Goal: Navigation & Orientation: Find specific page/section

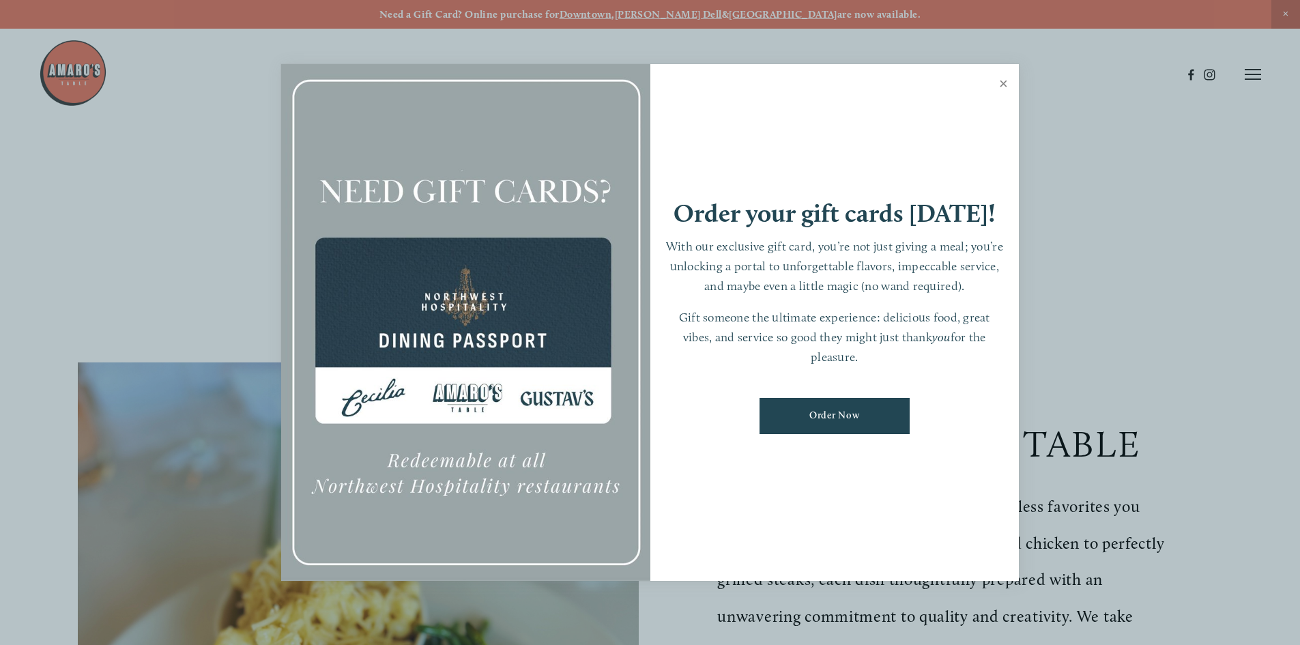
click at [1003, 83] on link "Close" at bounding box center [1003, 85] width 27 height 38
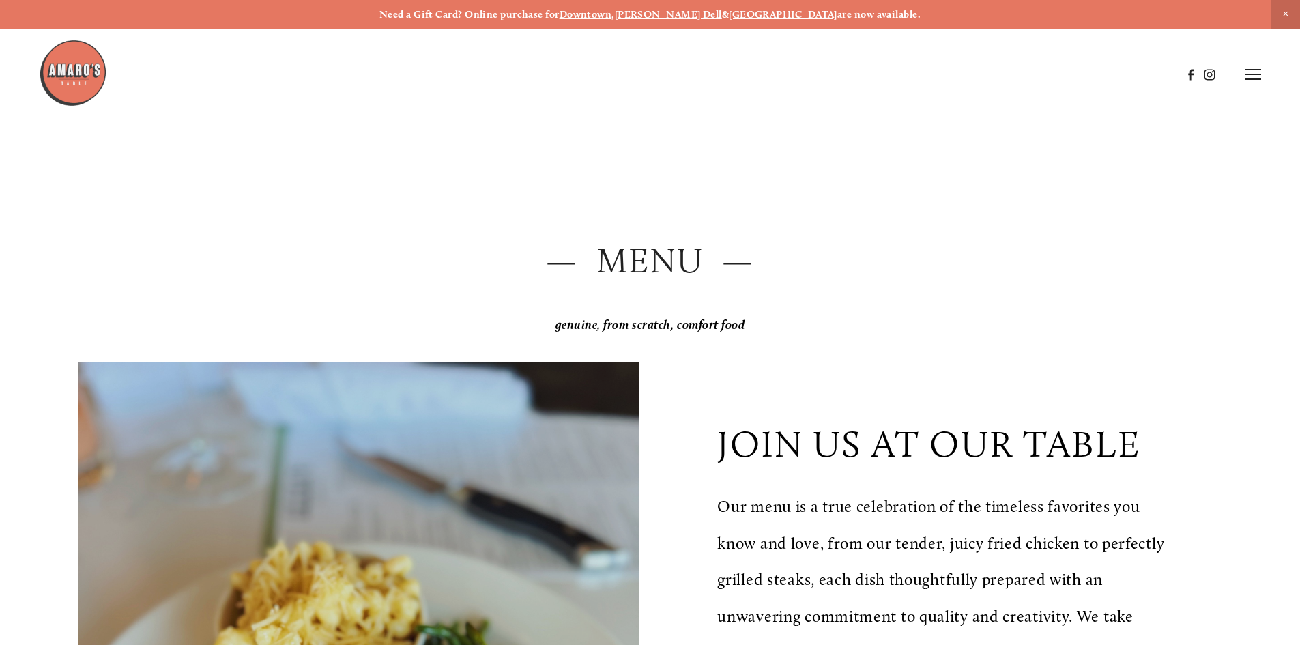
click at [1246, 73] on icon at bounding box center [1253, 74] width 16 height 12
click at [1069, 74] on span "Visit" at bounding box center [1069, 74] width 23 height 13
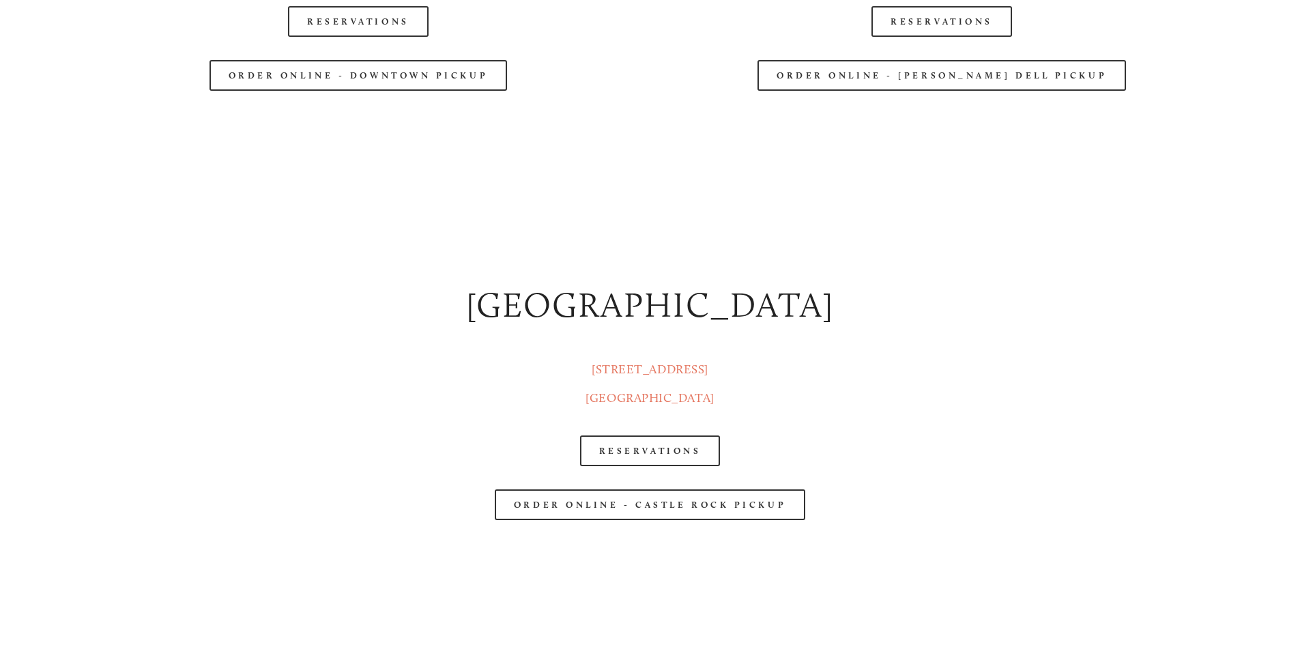
scroll to position [2252, 0]
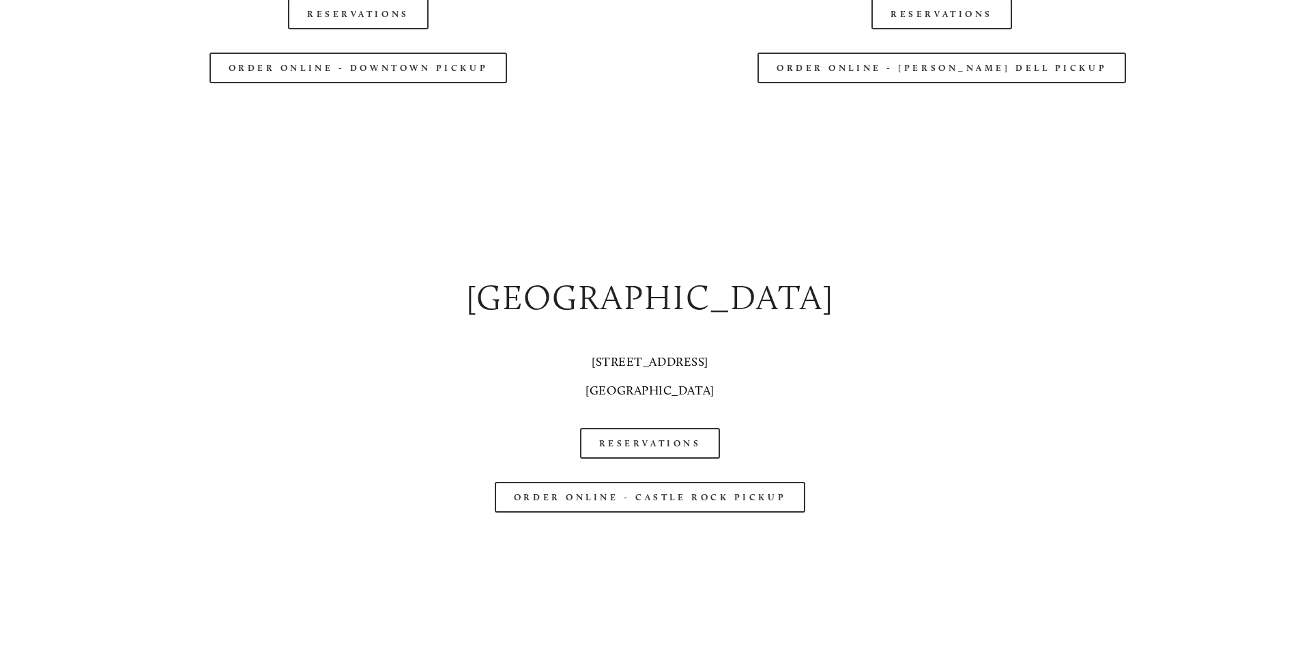
click at [598, 364] on link "[STREET_ADDRESS]" at bounding box center [650, 375] width 128 height 43
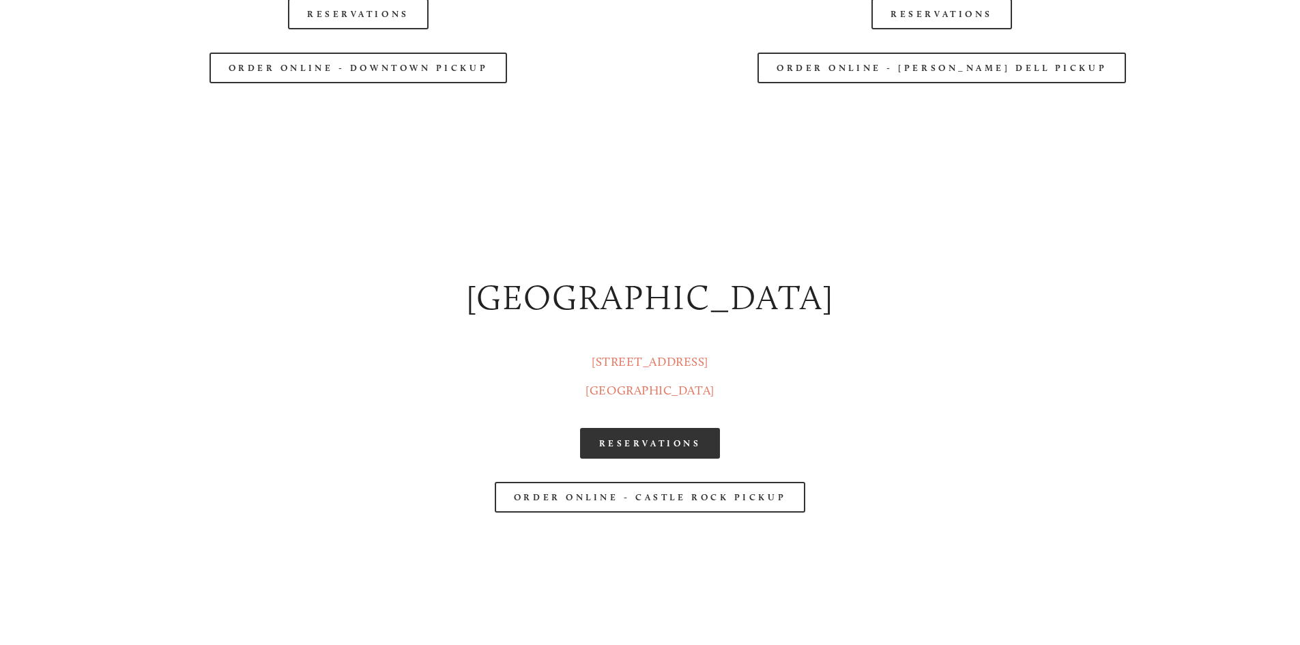
click at [700, 442] on link "RESERVATIONS" at bounding box center [650, 443] width 141 height 31
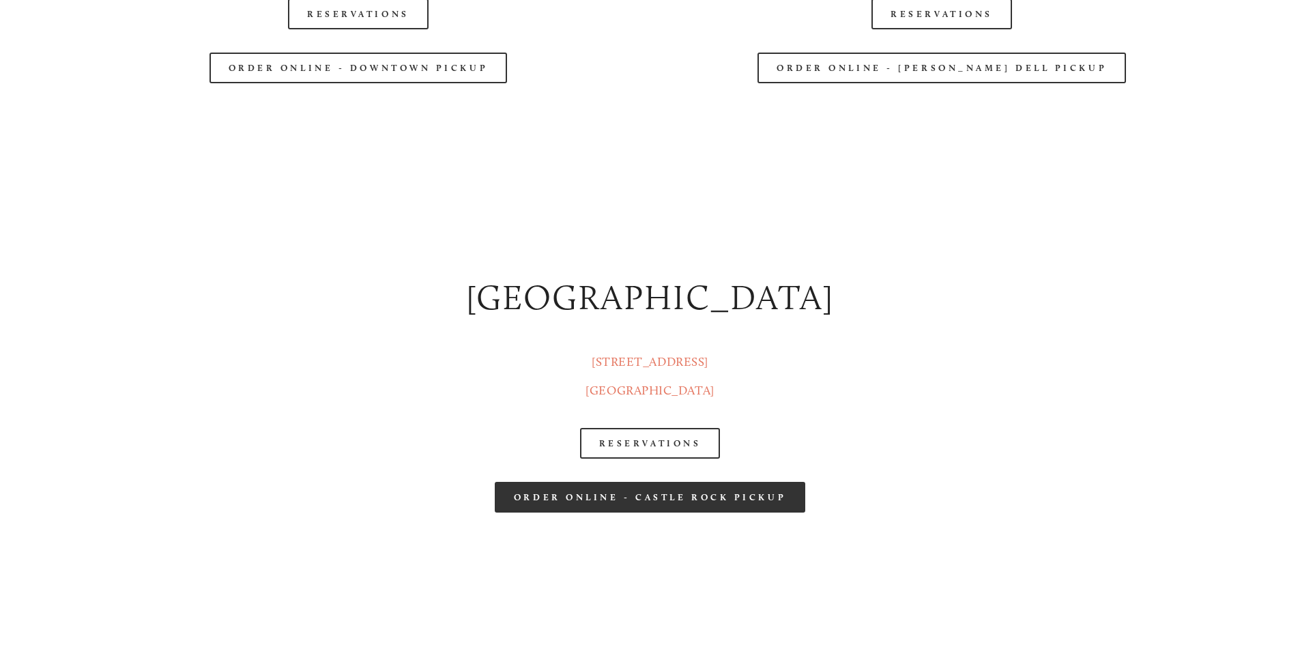
click at [725, 495] on link "order online - castle rock pickup" at bounding box center [650, 497] width 311 height 31
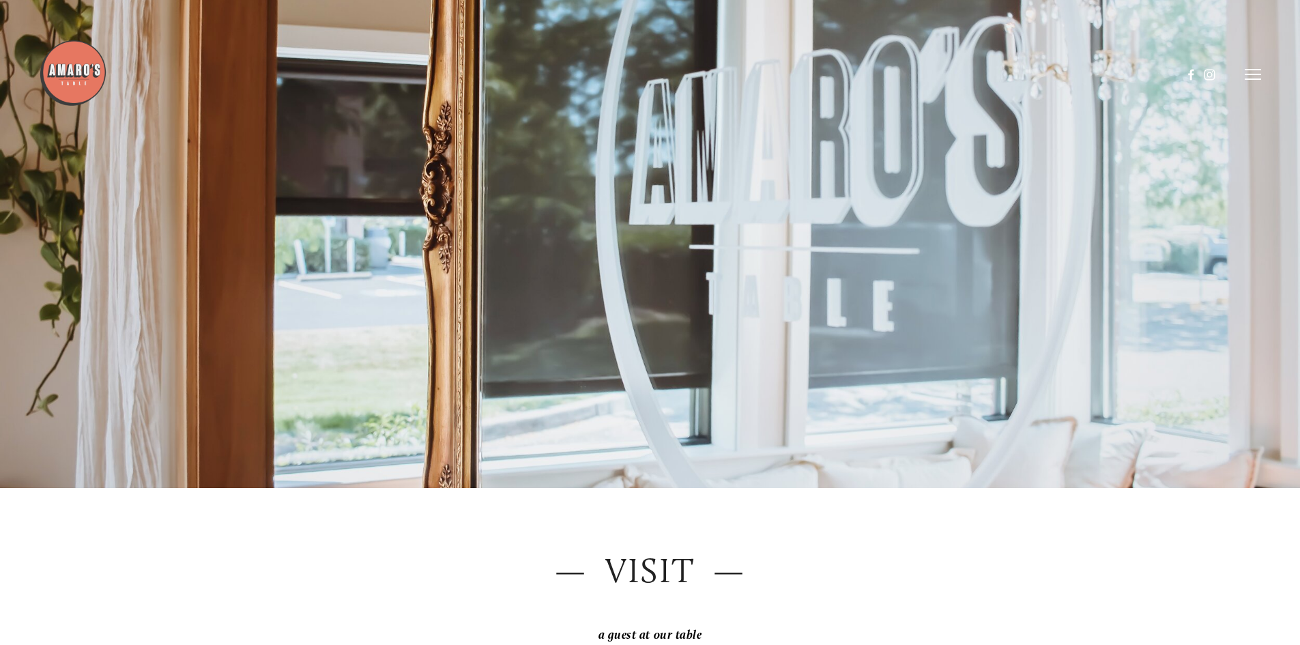
scroll to position [0, 0]
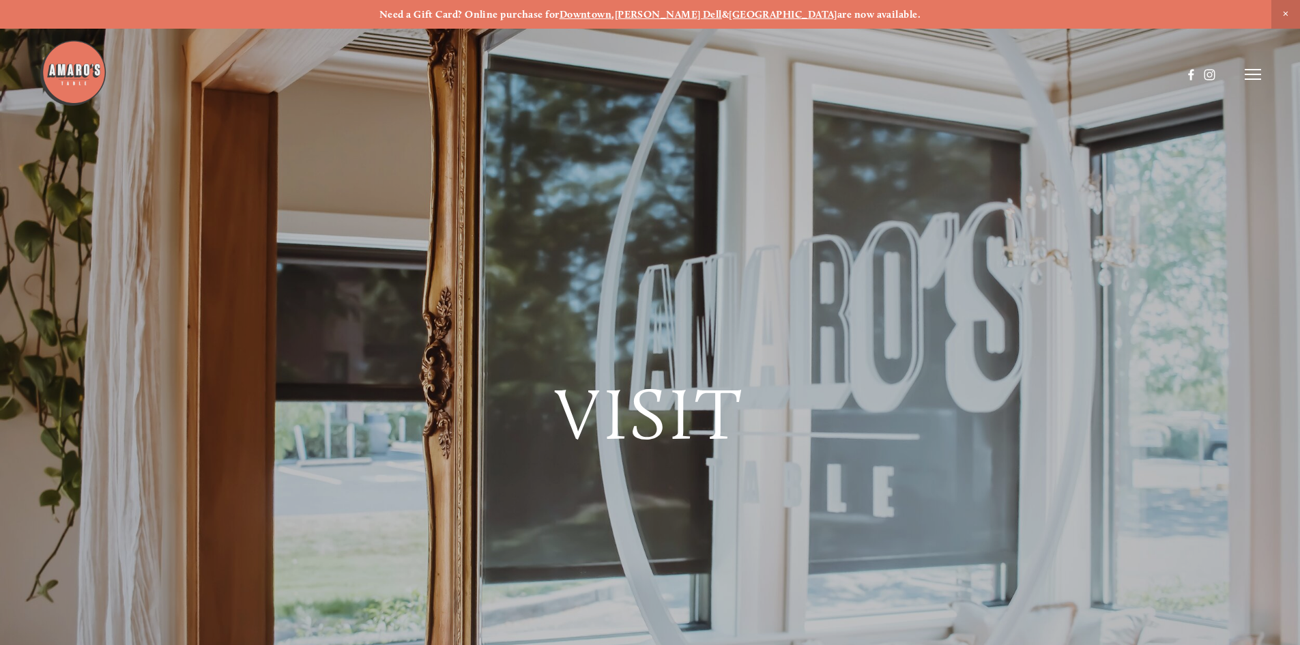
click at [1256, 72] on icon at bounding box center [1253, 74] width 16 height 12
click at [966, 75] on span "Menu" at bounding box center [967, 74] width 28 height 13
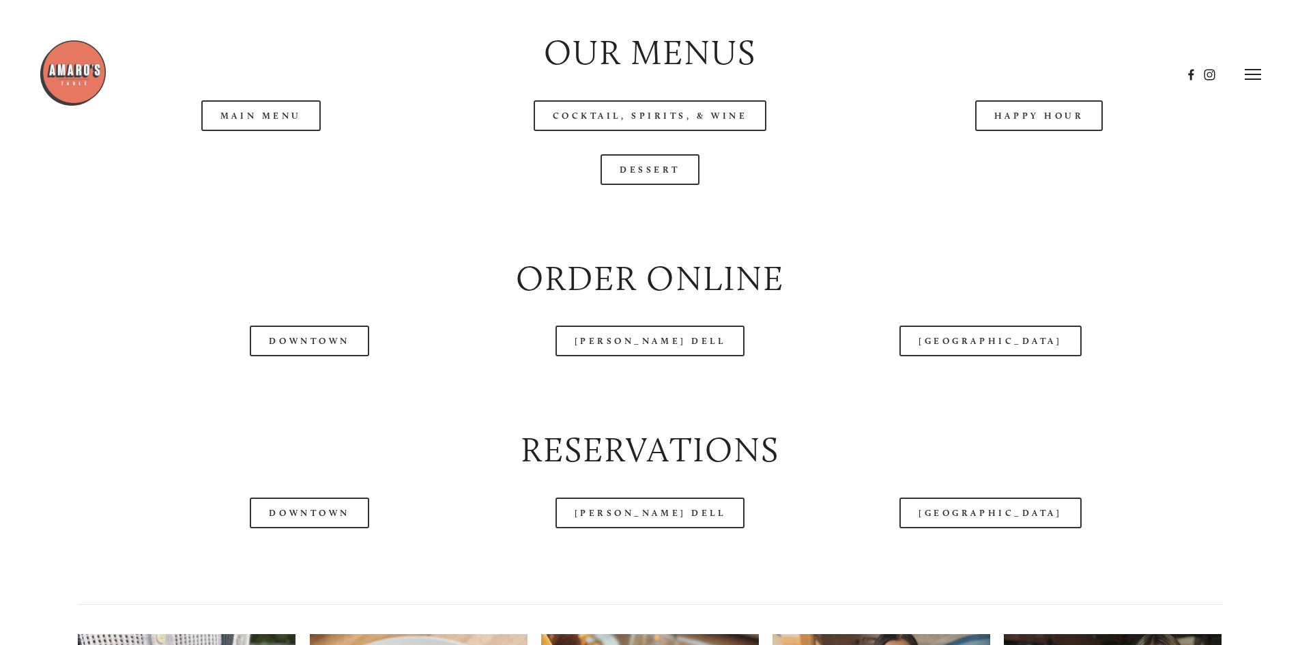
scroll to position [1501, 0]
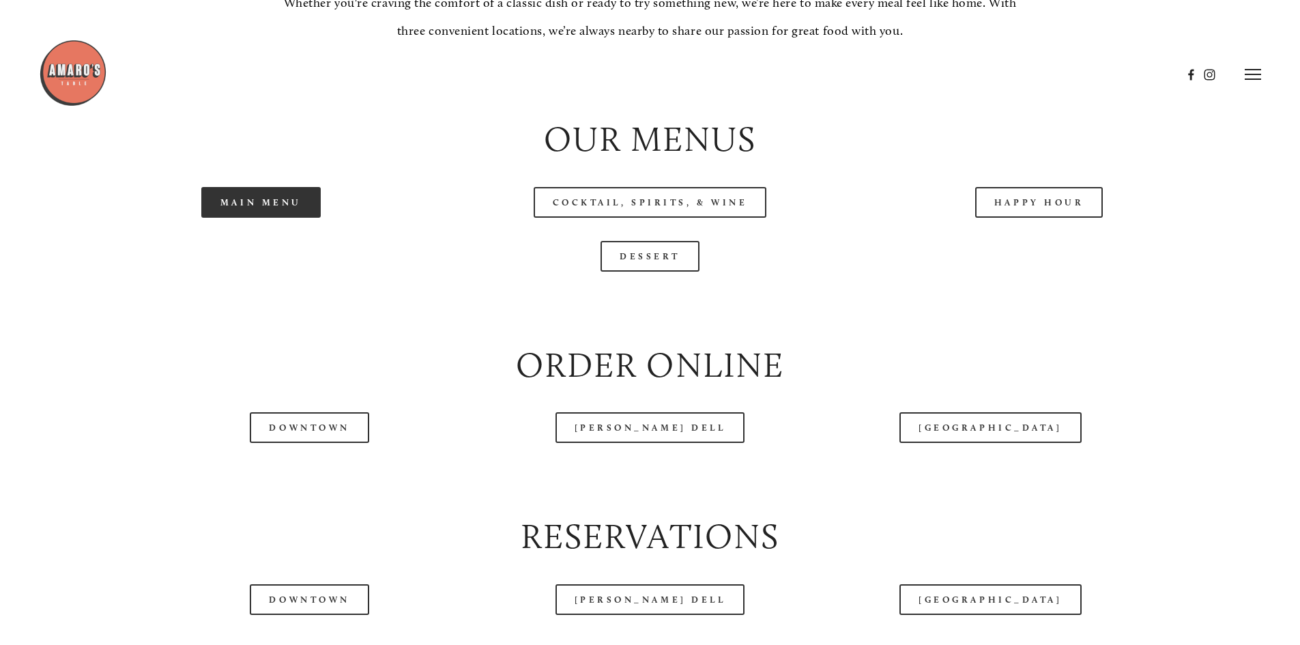
click at [271, 218] on link "Main Menu" at bounding box center [260, 202] width 119 height 31
